Goal: Transaction & Acquisition: Purchase product/service

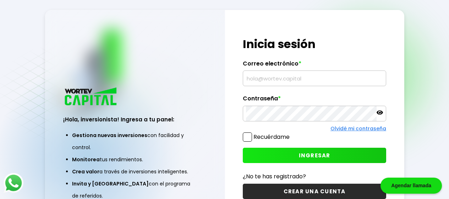
click at [297, 80] on input "text" at bounding box center [314, 78] width 137 height 15
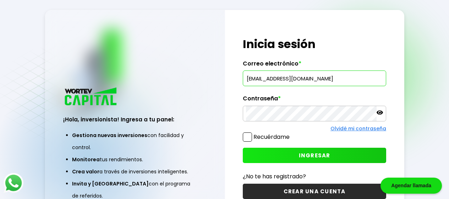
type input "[EMAIL_ADDRESS][DOMAIN_NAME]"
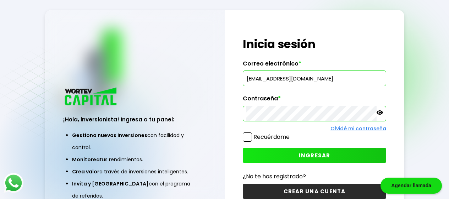
click at [308, 154] on span "INGRESAR" at bounding box center [315, 154] width 32 height 7
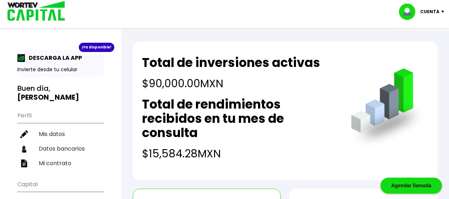
click at [199, 101] on h2 "Total de rendimientos recibidos en tu mes de consulta" at bounding box center [239, 118] width 195 height 43
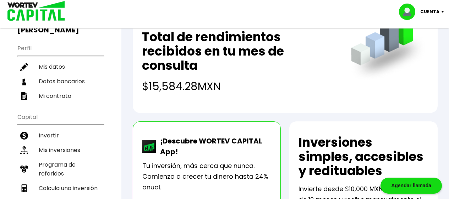
scroll to position [53, 0]
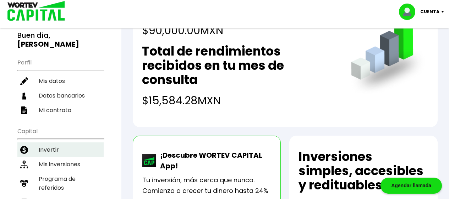
click at [45, 142] on li "Invertir" at bounding box center [60, 149] width 86 height 15
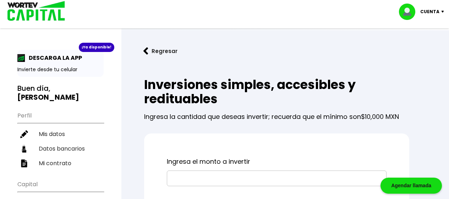
click at [243, 136] on div "Ingresa el monto a invertir" at bounding box center [276, 170] width 265 height 75
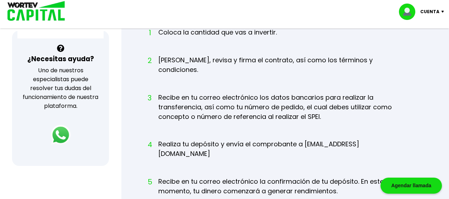
scroll to position [256, 0]
